Goal: Entertainment & Leisure: Consume media (video, audio)

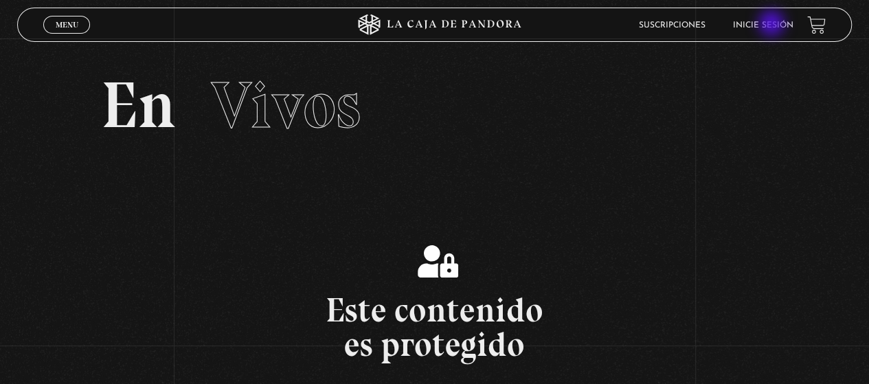
click at [773, 24] on link "Inicie sesión" at bounding box center [763, 25] width 60 height 8
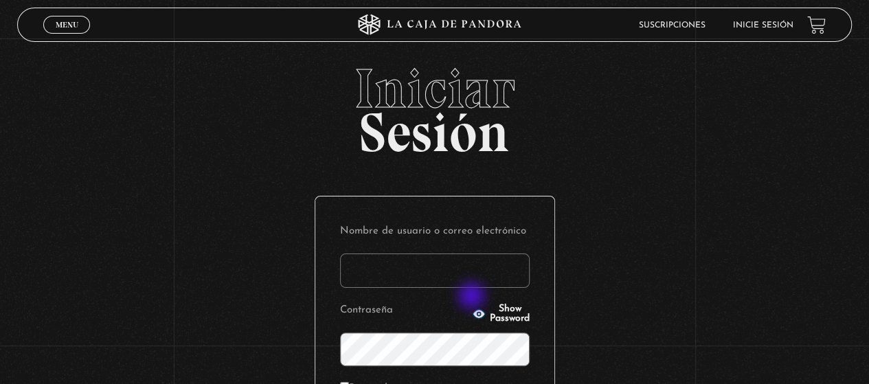
scroll to position [206, 0]
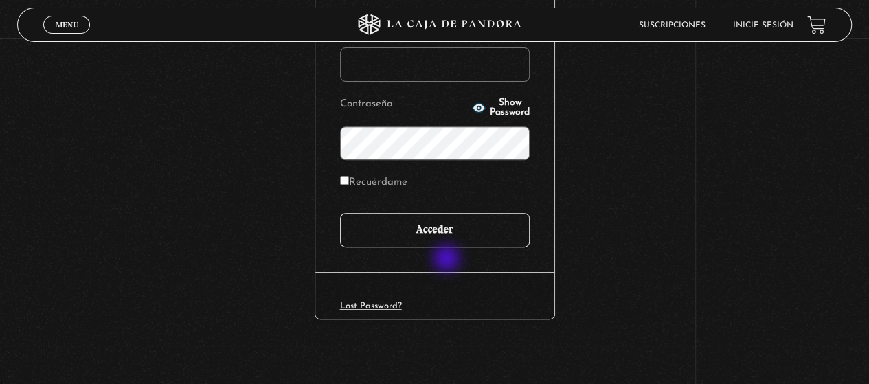
type input "Mary.gonzavillarreal@gmail.com"
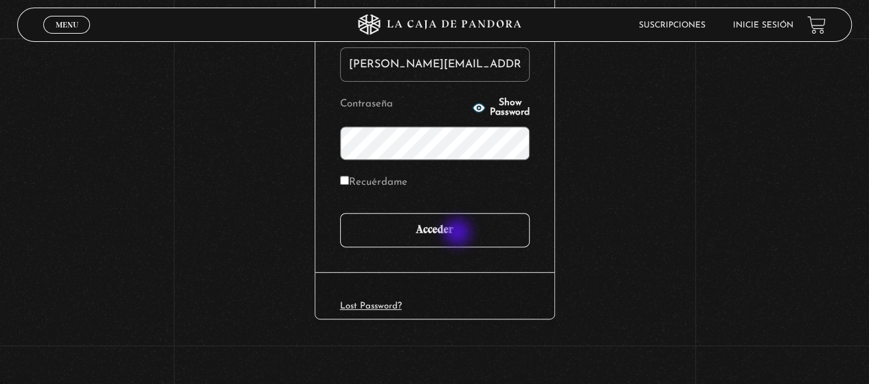
drag, startPoint x: 459, startPoint y: 234, endPoint x: 466, endPoint y: 236, distance: 7.2
click at [459, 234] on input "Acceder" at bounding box center [435, 230] width 190 height 34
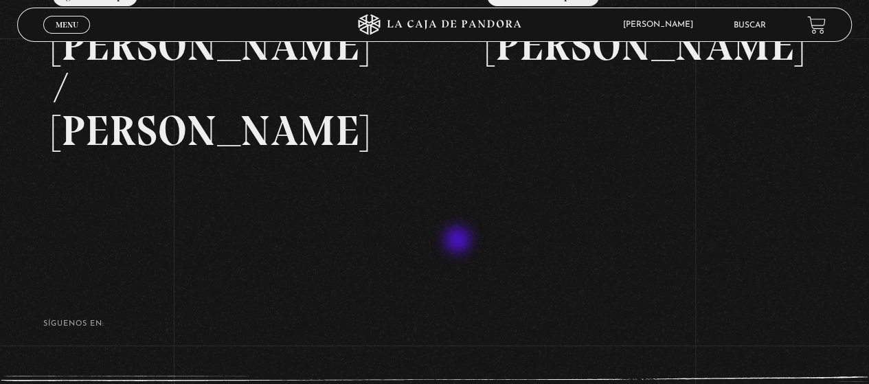
scroll to position [323, 0]
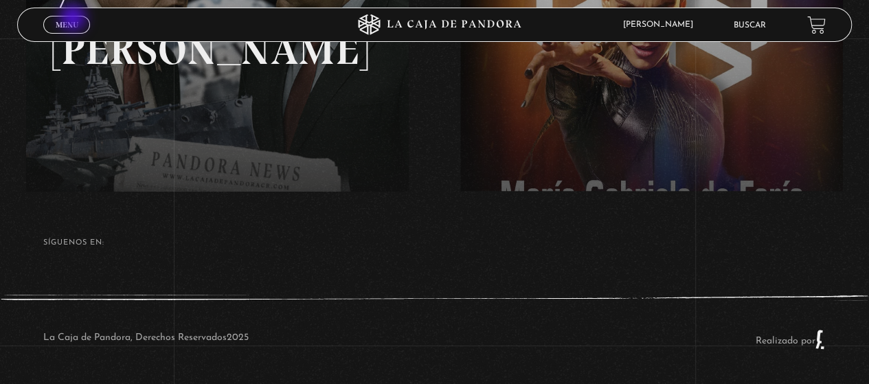
click at [73, 21] on span "Menu" at bounding box center [67, 25] width 23 height 8
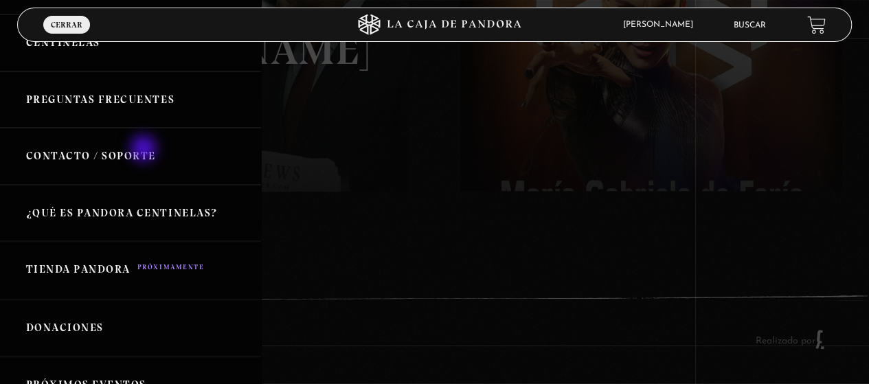
scroll to position [0, 0]
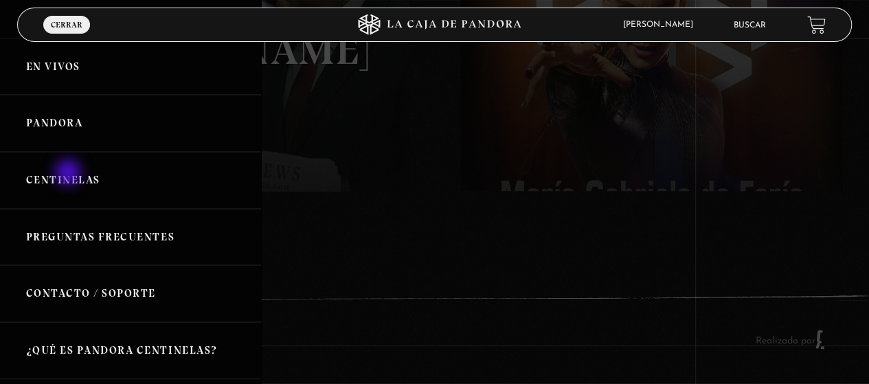
click at [69, 174] on link "Centinelas" at bounding box center [130, 180] width 261 height 57
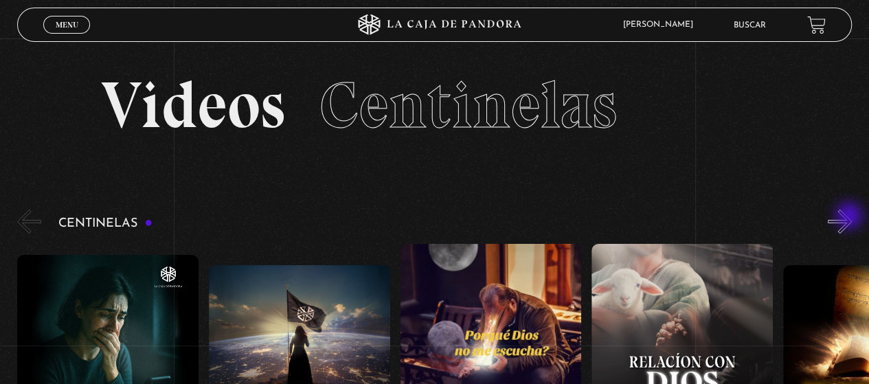
click at [849, 219] on button "»" at bounding box center [840, 222] width 24 height 24
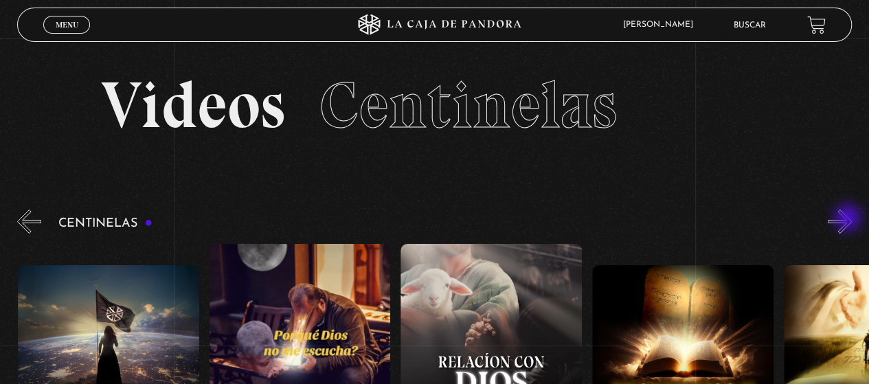
click at [849, 219] on button "»" at bounding box center [840, 222] width 24 height 24
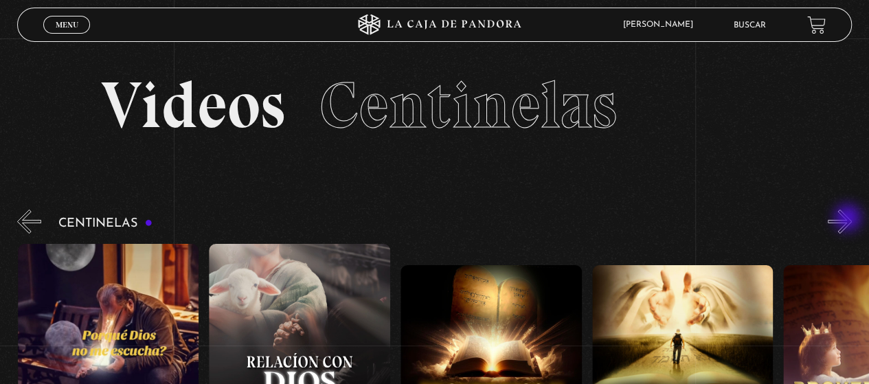
click at [848, 219] on button "»" at bounding box center [840, 222] width 24 height 24
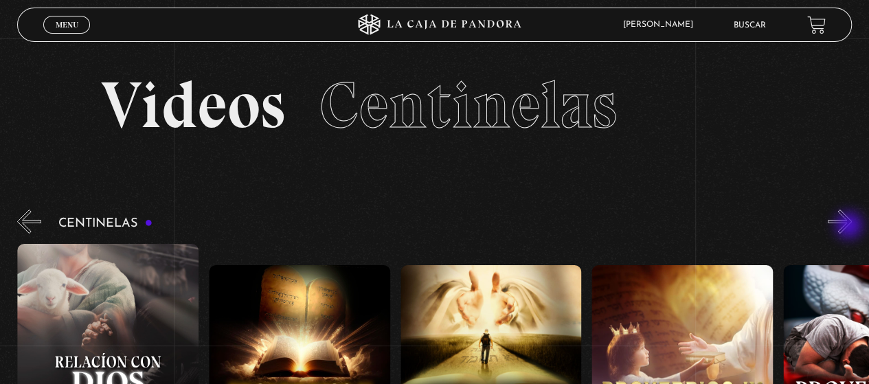
click at [850, 227] on button "»" at bounding box center [840, 222] width 24 height 24
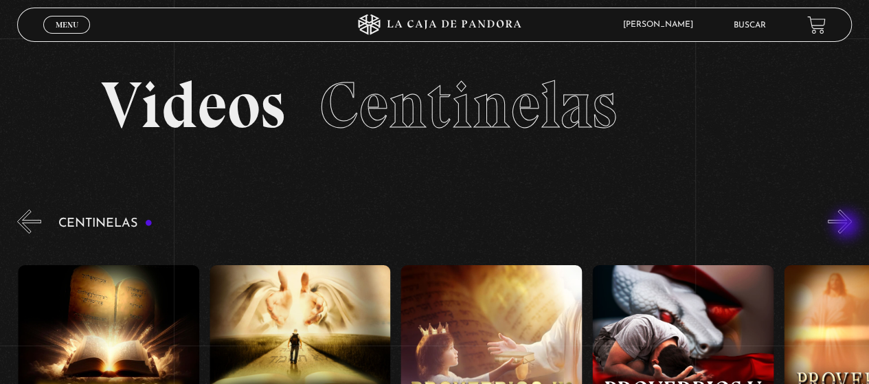
click at [848, 226] on button "»" at bounding box center [840, 222] width 24 height 24
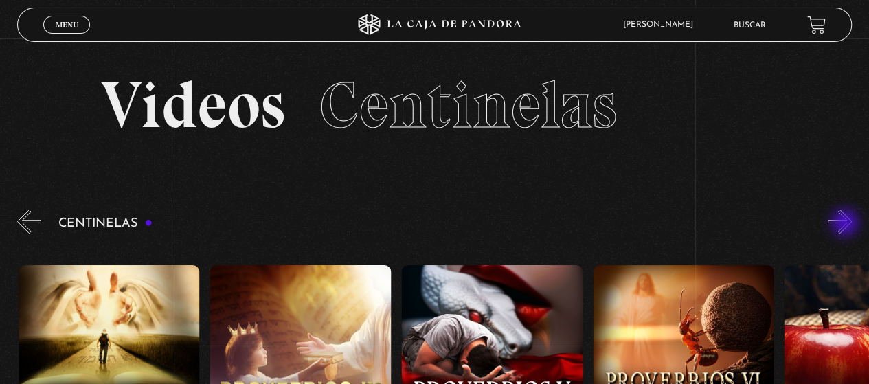
scroll to position [0, 957]
click at [848, 229] on button "»" at bounding box center [840, 222] width 24 height 24
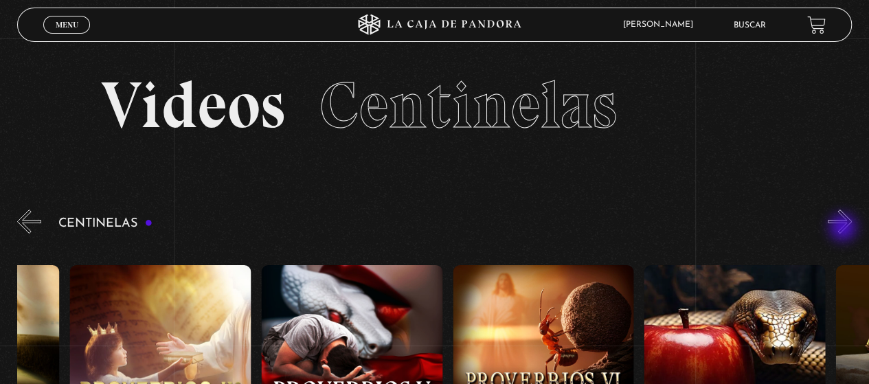
click at [844, 227] on button "»" at bounding box center [840, 222] width 24 height 24
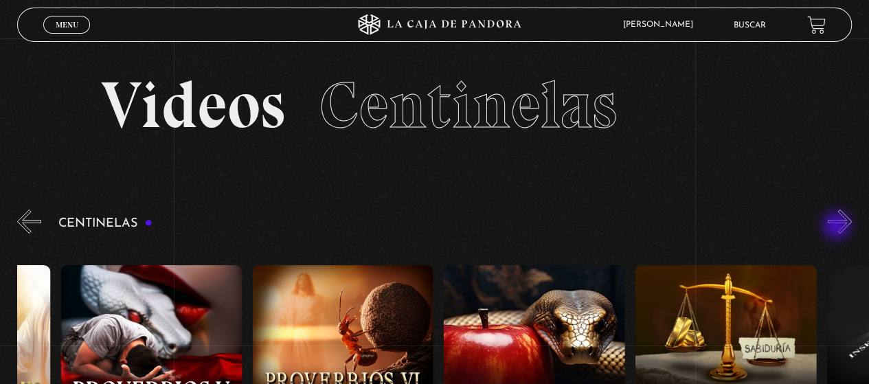
click at [845, 226] on button "»" at bounding box center [840, 222] width 24 height 24
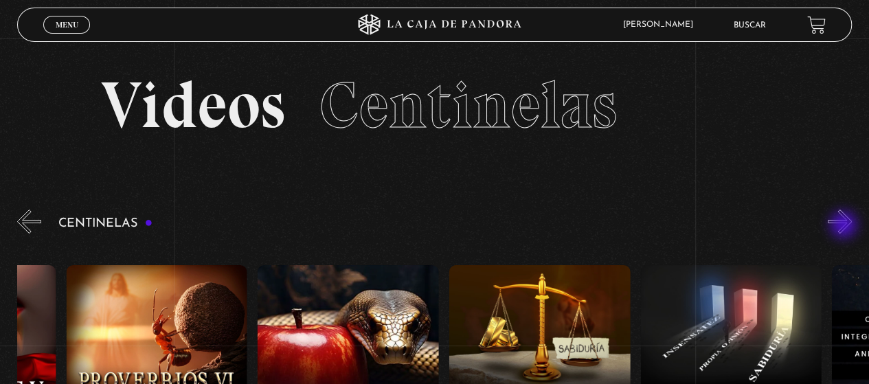
click at [845, 226] on button "»" at bounding box center [840, 222] width 24 height 24
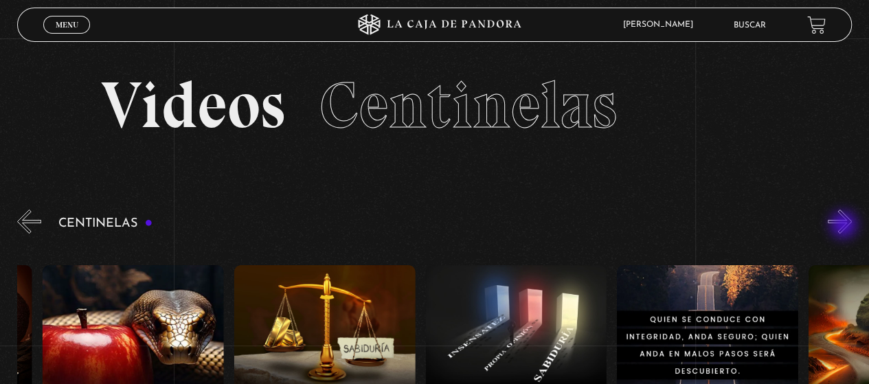
click at [845, 226] on button "»" at bounding box center [840, 222] width 24 height 24
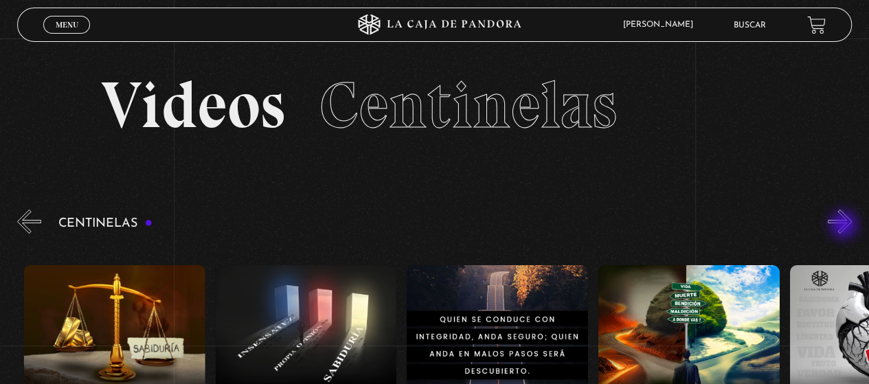
click at [845, 226] on button "»" at bounding box center [840, 222] width 24 height 24
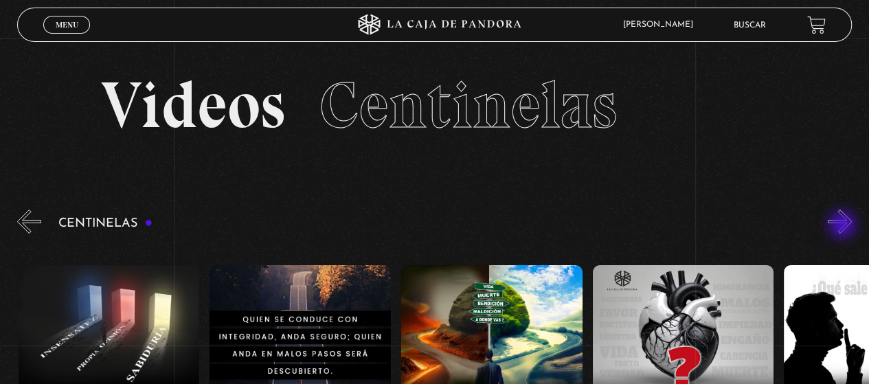
scroll to position [0, 2105]
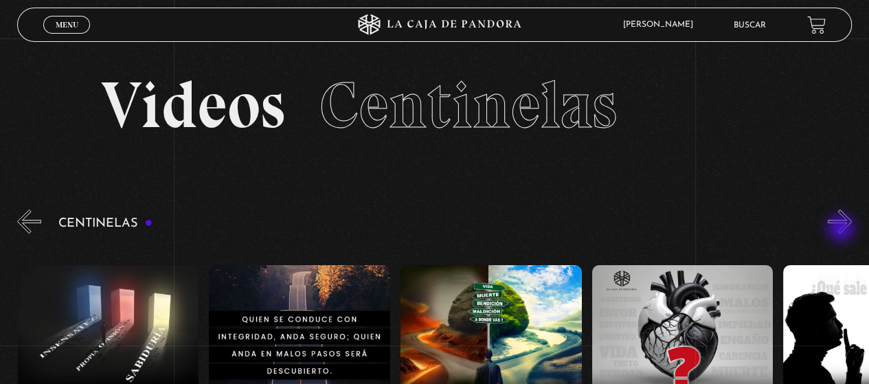
click at [842, 229] on button "»" at bounding box center [840, 222] width 24 height 24
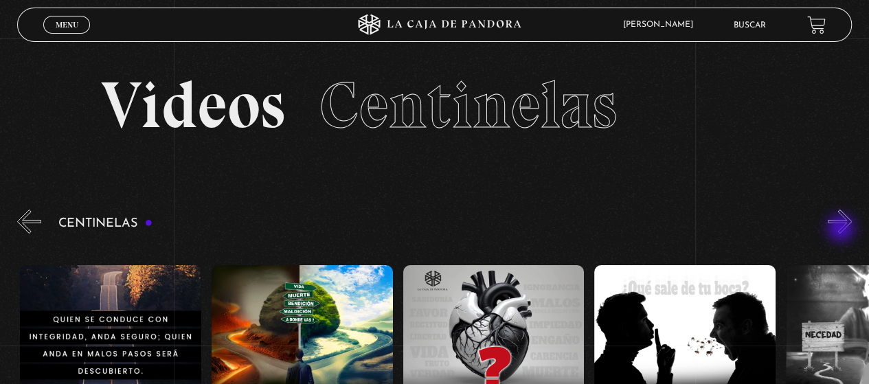
click at [835, 228] on div "Centinelas" at bounding box center [443, 385] width 852 height 357
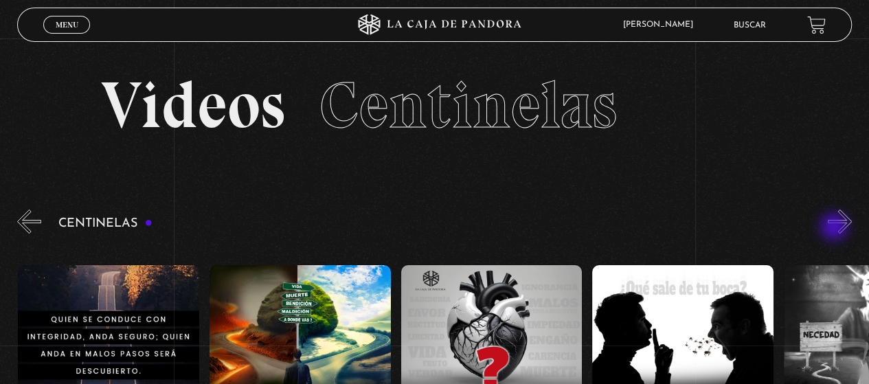
scroll to position [0, 2297]
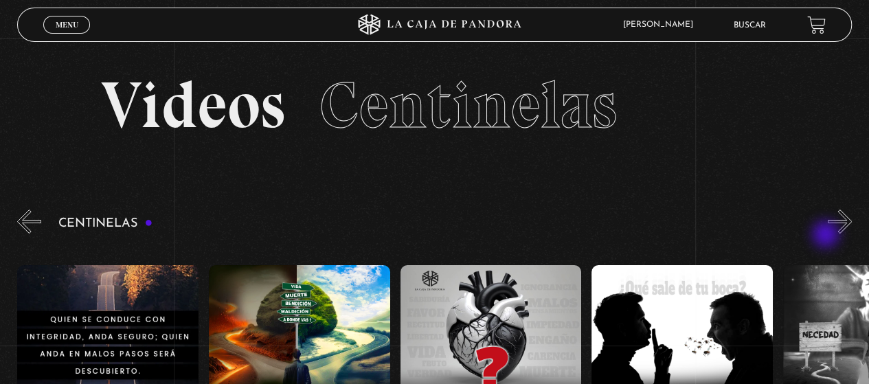
click at [827, 236] on div "Centinelas" at bounding box center [443, 385] width 852 height 357
click at [845, 230] on button "»" at bounding box center [840, 222] width 24 height 24
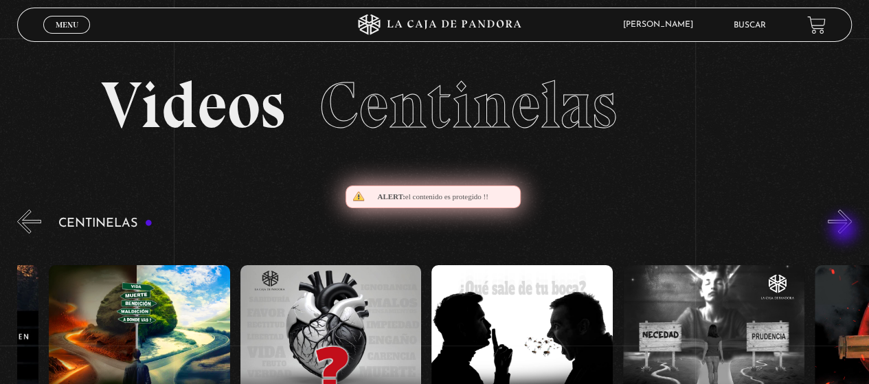
click at [845, 230] on button "»" at bounding box center [840, 222] width 24 height 24
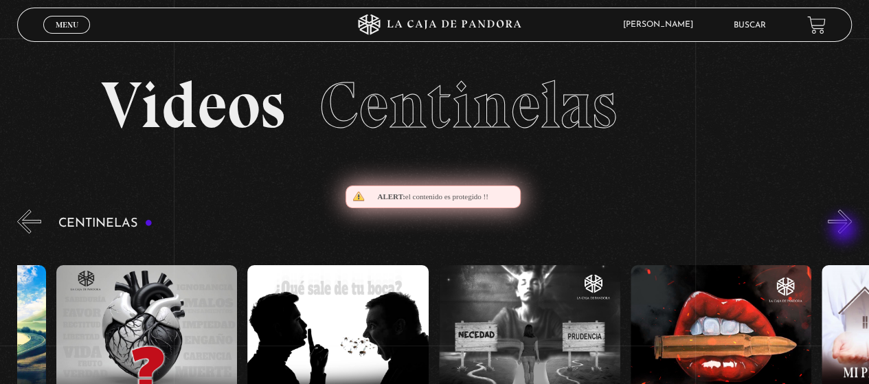
click at [844, 230] on button "»" at bounding box center [840, 222] width 24 height 24
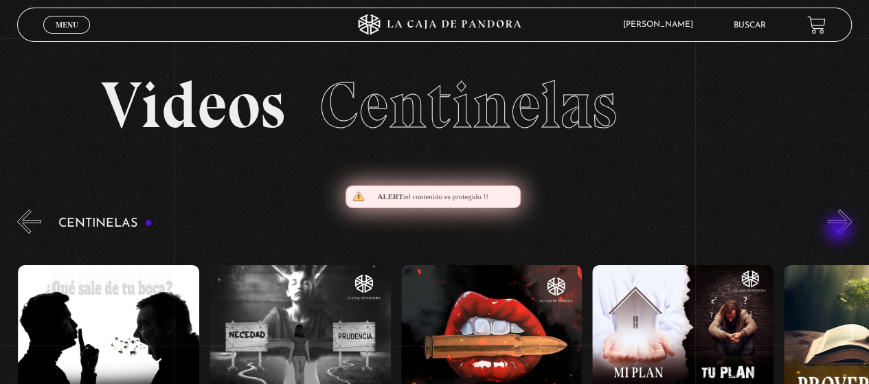
click at [840, 230] on button "»" at bounding box center [840, 222] width 24 height 24
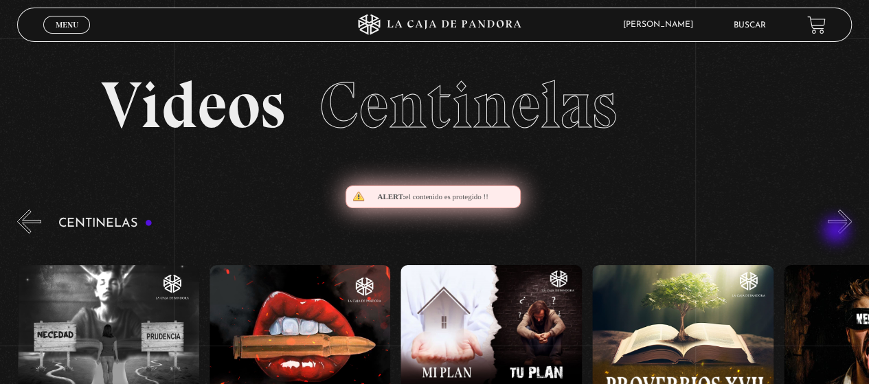
scroll to position [0, 3062]
click at [837, 231] on div "Centinelas" at bounding box center [443, 385] width 852 height 357
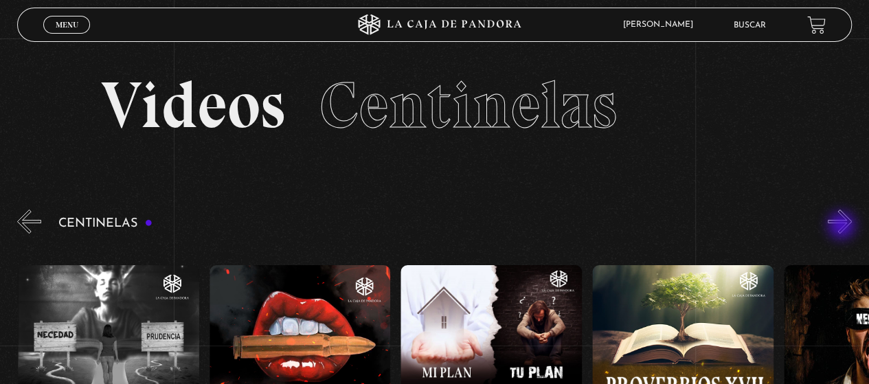
click at [845, 226] on button "»" at bounding box center [840, 222] width 24 height 24
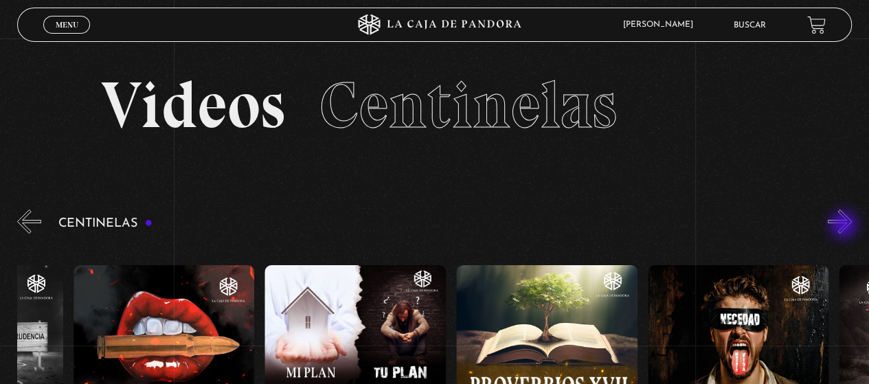
click at [845, 226] on button "»" at bounding box center [840, 222] width 24 height 24
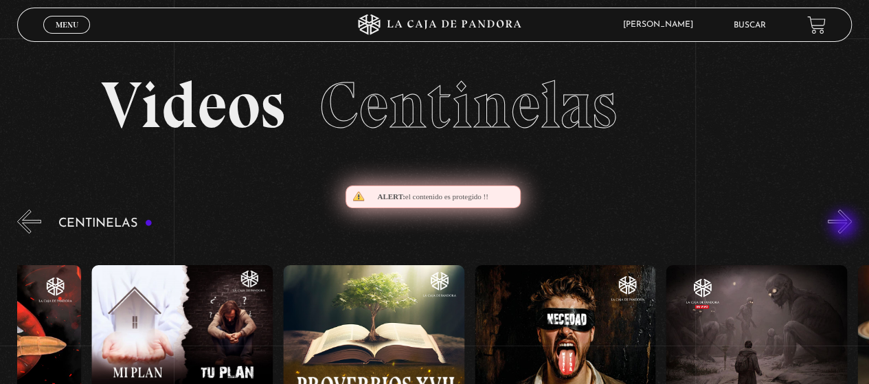
click at [845, 226] on button "»" at bounding box center [840, 222] width 24 height 24
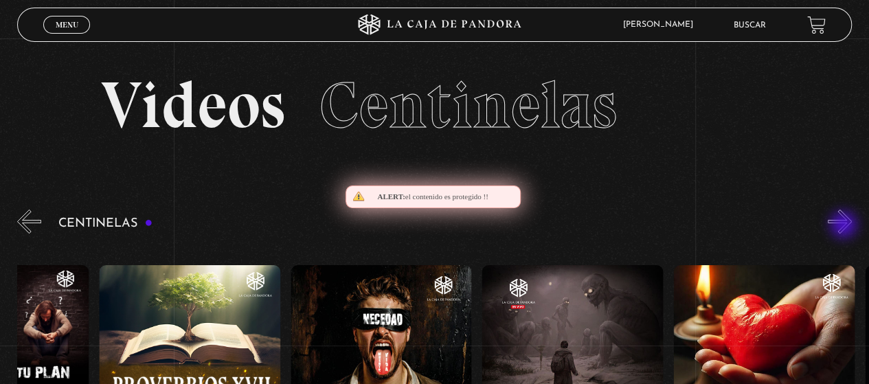
click at [845, 226] on button "»" at bounding box center [840, 222] width 24 height 24
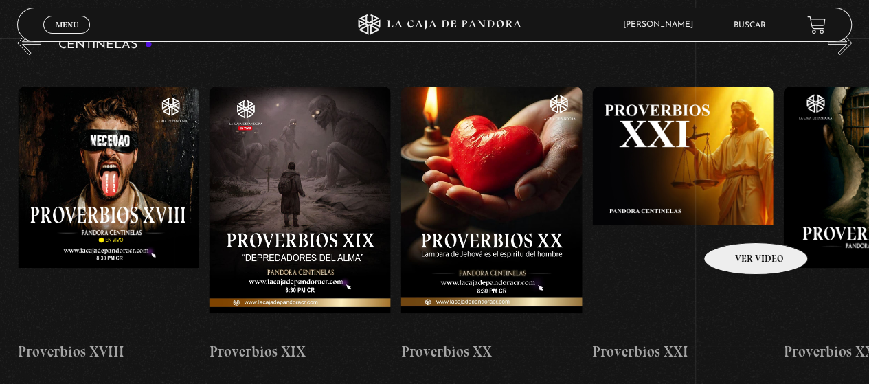
scroll to position [137, 0]
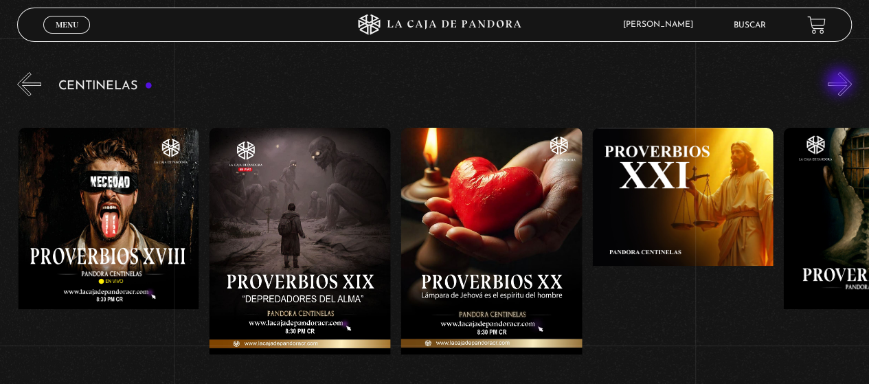
click at [841, 83] on button "»" at bounding box center [840, 84] width 24 height 24
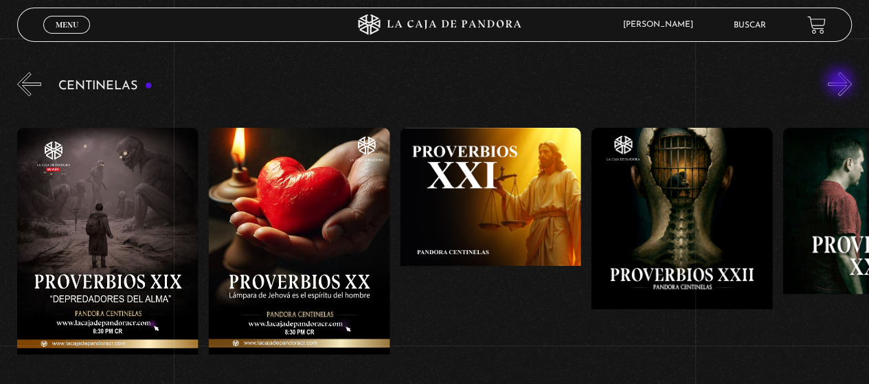
click at [841, 83] on button "»" at bounding box center [840, 84] width 24 height 24
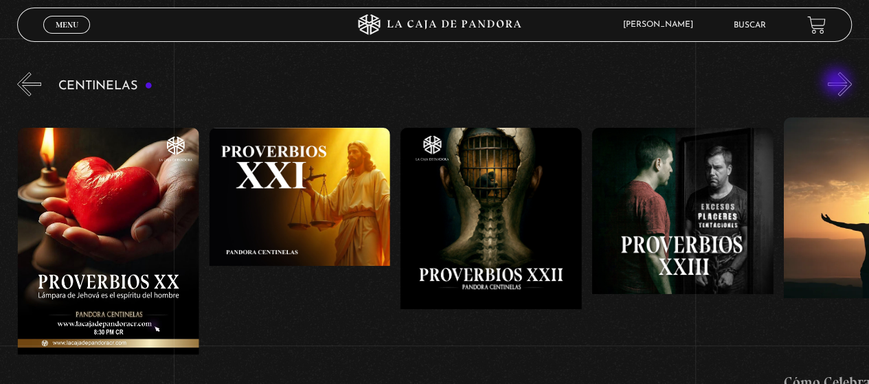
scroll to position [0, 4211]
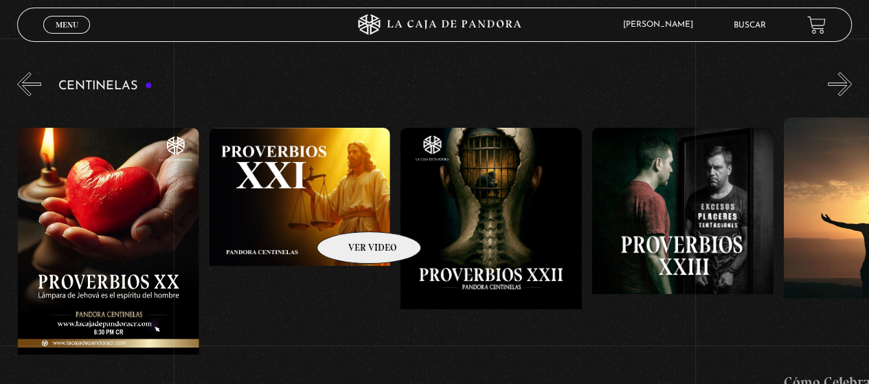
click at [351, 211] on figure at bounding box center [300, 251] width 181 height 247
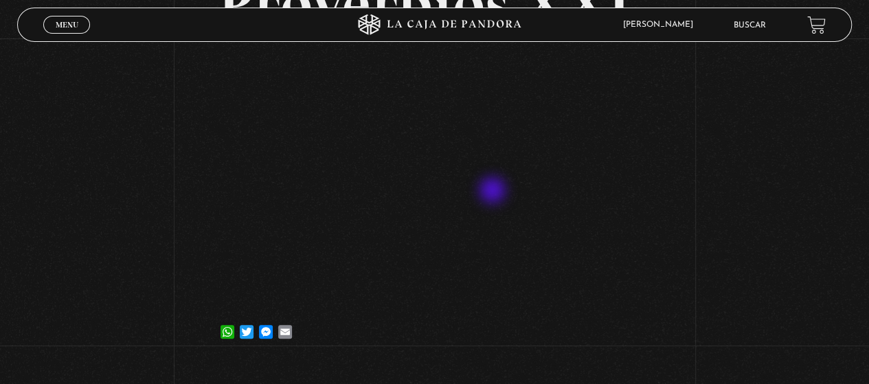
scroll to position [137, 0]
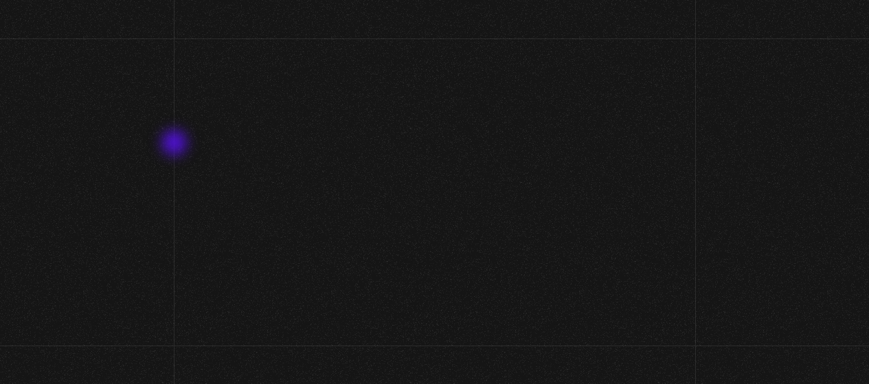
scroll to position [144, 0]
